Goal: Transaction & Acquisition: Book appointment/travel/reservation

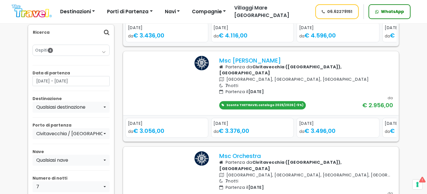
scroll to position [144, 0]
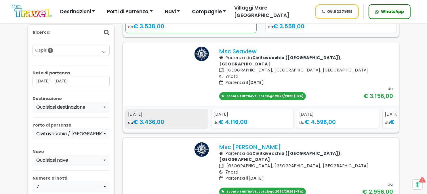
click at [176, 126] on div "da € 3.436,00" at bounding box center [167, 121] width 78 height 9
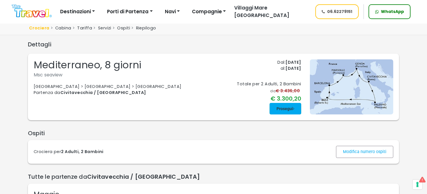
click at [281, 108] on span at bounding box center [286, 109] width 32 height 14
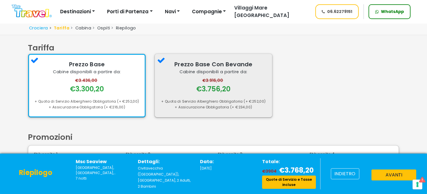
click at [192, 86] on div "€3.916,00 €3.756,20" at bounding box center [214, 85] width 106 height 16
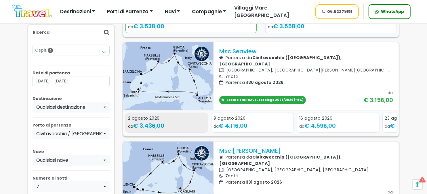
click at [172, 130] on div "da € 3.436,00" at bounding box center [167, 125] width 78 height 9
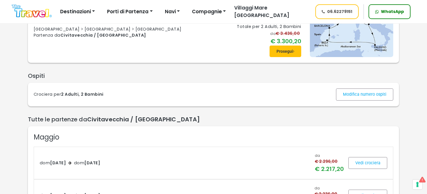
scroll to position [29, 0]
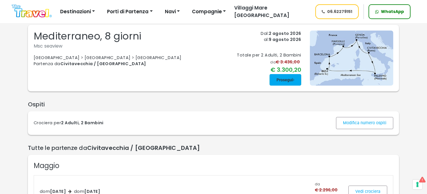
click at [284, 78] on span at bounding box center [286, 80] width 32 height 14
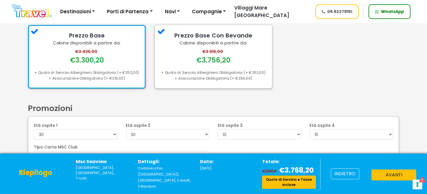
scroll to position [53, 0]
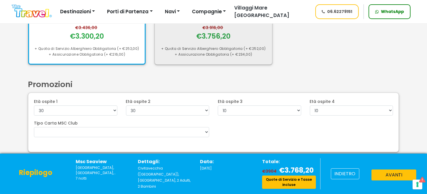
click at [188, 39] on div "€3.916,00 €3.756,20" at bounding box center [214, 33] width 106 height 16
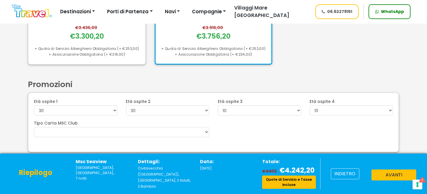
scroll to position [0, 0]
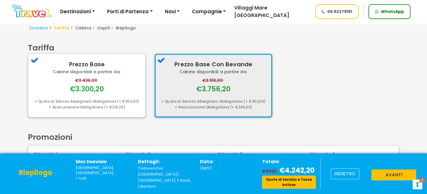
click at [252, 98] on div "Prezzo Base Con Bevande Cabine disponibili a partire da: €3.916,00 €3.756,20 + …" at bounding box center [214, 86] width 118 height 64
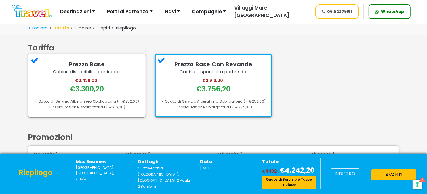
click at [388, 176] on button "avanti" at bounding box center [394, 174] width 45 height 11
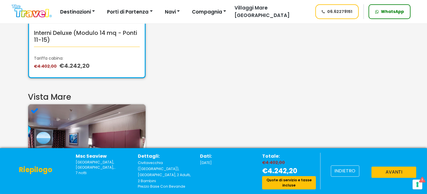
scroll to position [86, 0]
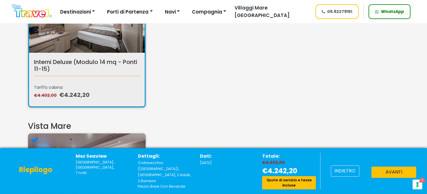
click at [98, 94] on div "Interni Deluxe (Modulo 14 mq - Ponti 11-15) Tariffa cabina: €4.402,00 €4.242,20" at bounding box center [87, 46] width 118 height 121
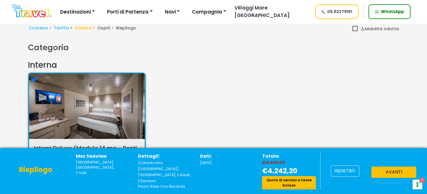
scroll to position [57, 0]
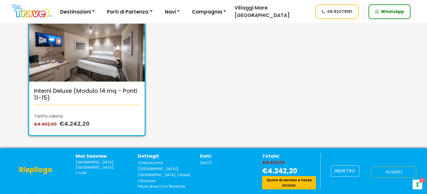
click at [389, 171] on font "avanti" at bounding box center [394, 172] width 17 height 7
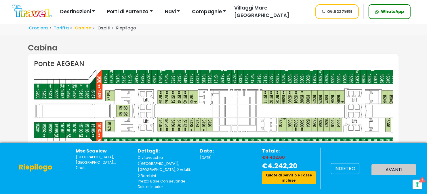
click at [167, 99] on img at bounding box center [250, 111] width 643 height 127
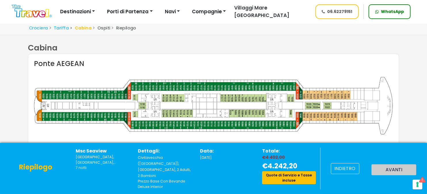
click at [216, 177] on div "Data: 02 agosto 2026" at bounding box center [227, 168] width 62 height 42
click at [214, 176] on div "Data: 02 agosto 2026" at bounding box center [227, 168] width 62 height 42
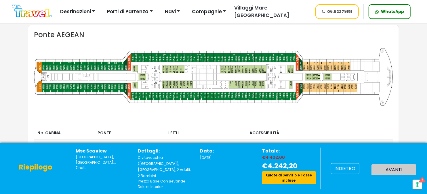
scroll to position [86, 0]
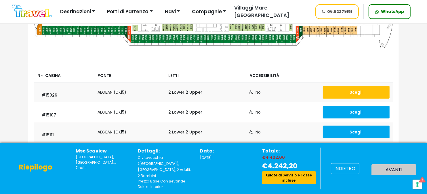
click at [339, 92] on button "Scegli" at bounding box center [356, 92] width 67 height 13
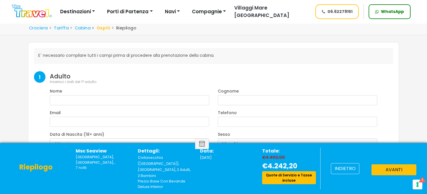
select select "8"
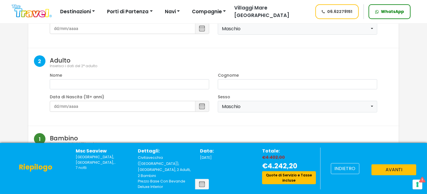
scroll to position [144, 0]
